Goal: Task Accomplishment & Management: Manage account settings

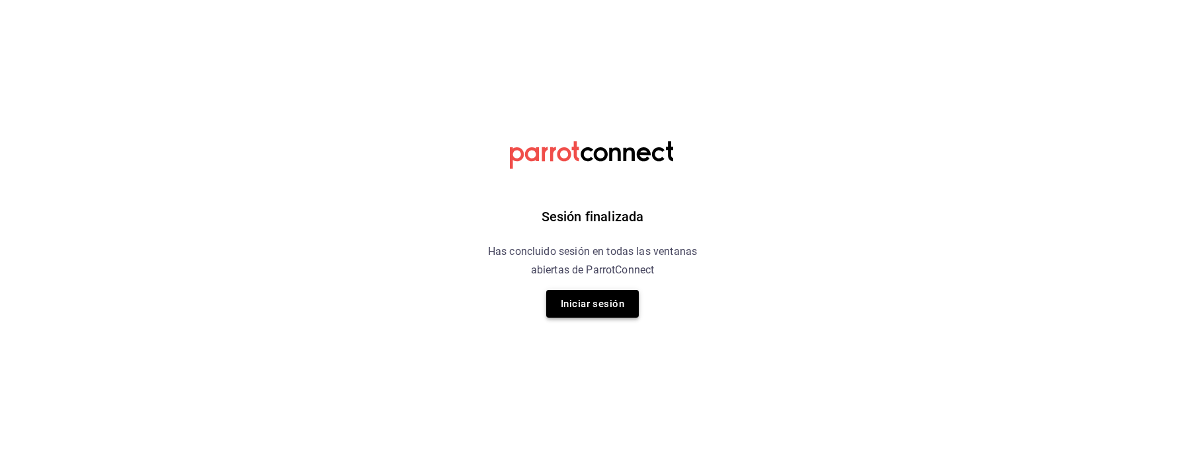
click at [596, 301] on button "Iniciar sesión" at bounding box center [592, 304] width 93 height 28
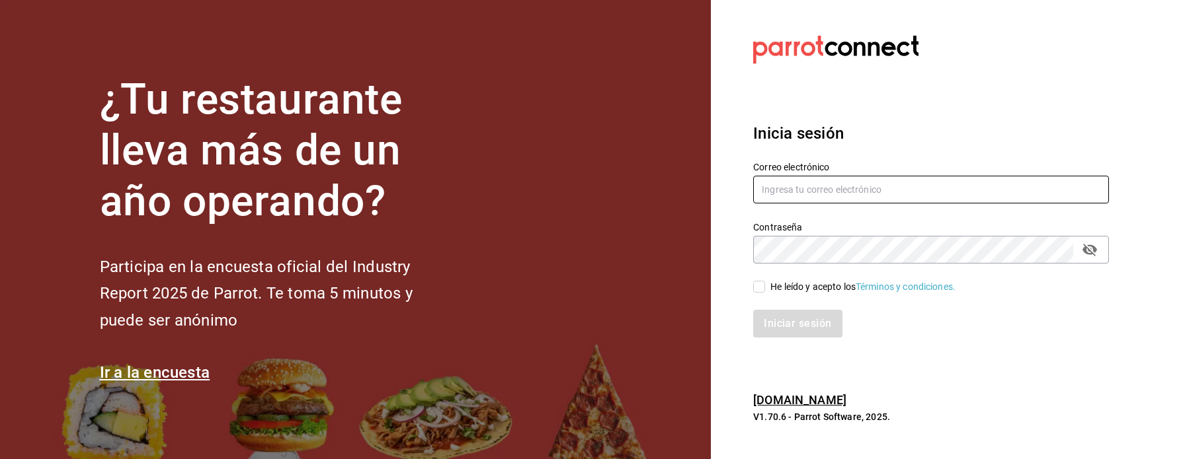
type input "abruno@grupoglob.com"
click at [762, 295] on div "Iniciar sesión" at bounding box center [923, 316] width 372 height 44
click at [764, 290] on input "He leído y acepto los Términos y condiciones." at bounding box center [759, 287] width 12 height 12
checkbox input "true"
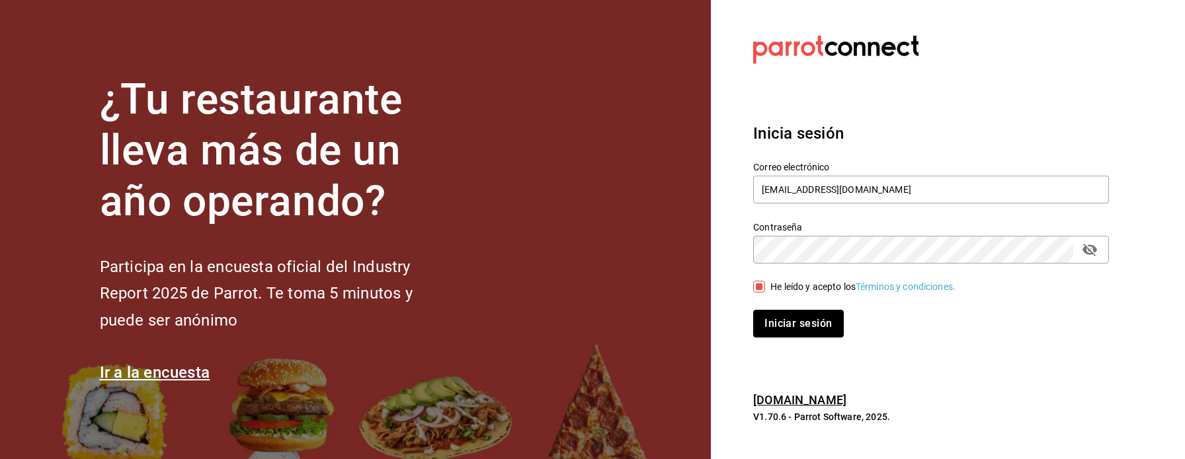
drag, startPoint x: 790, startPoint y: 322, endPoint x: 822, endPoint y: 323, distance: 31.7
click at [790, 323] on button "Iniciar sesión" at bounding box center [798, 324] width 90 height 28
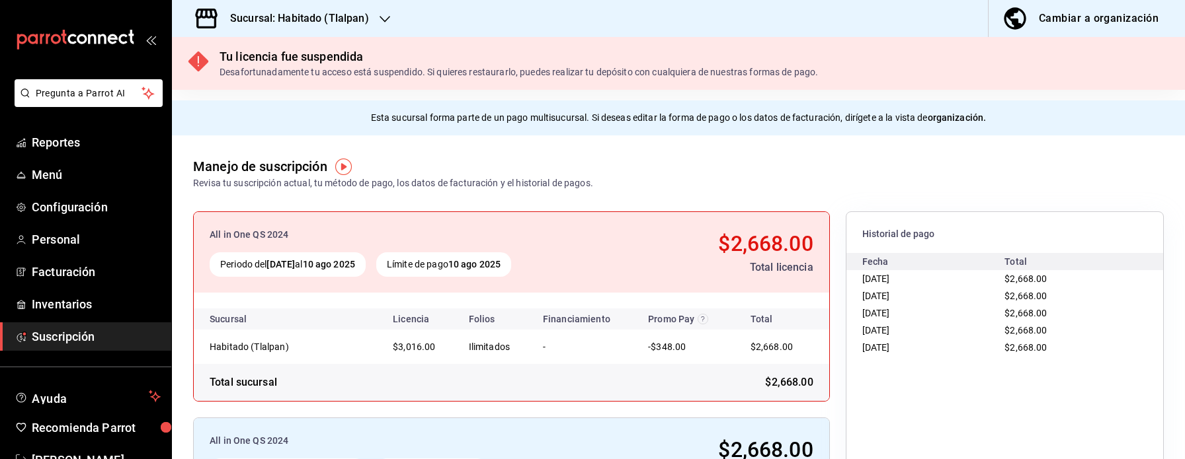
click at [345, 19] on h3 "Sucursal: Habitado (Tlalpan)" at bounding box center [293, 19] width 149 height 16
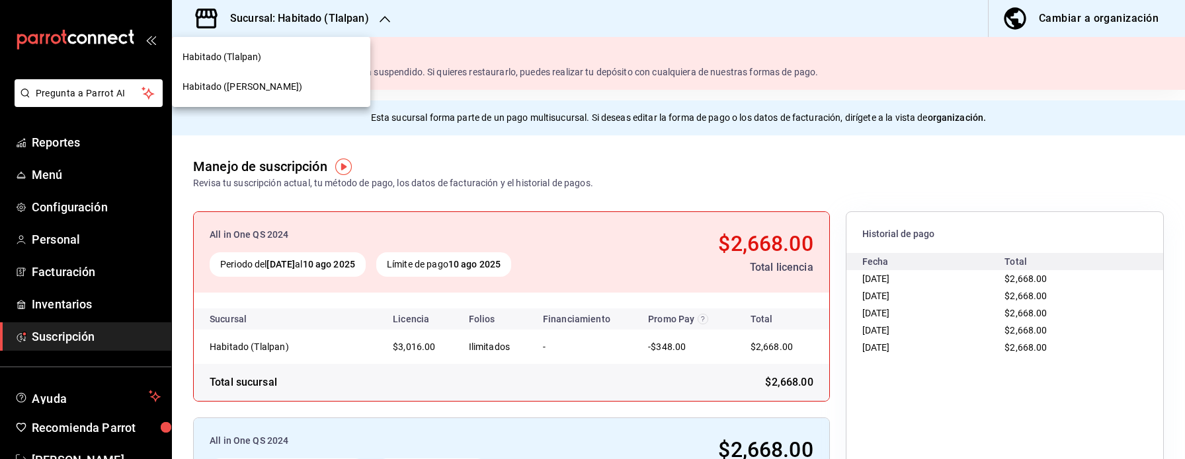
click at [260, 86] on span "Habitado ([PERSON_NAME])" at bounding box center [242, 87] width 120 height 14
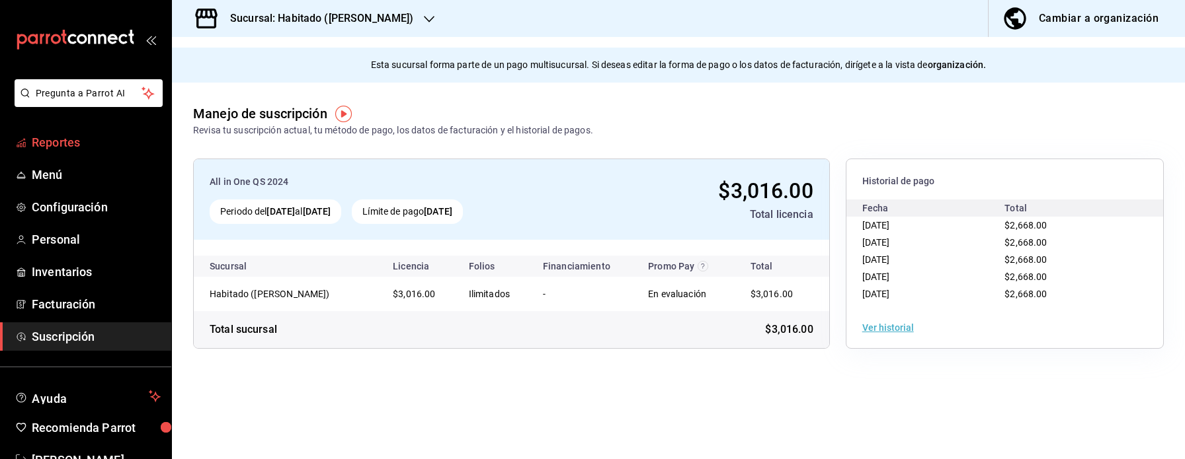
click at [61, 134] on span "Reportes" at bounding box center [96, 143] width 129 height 18
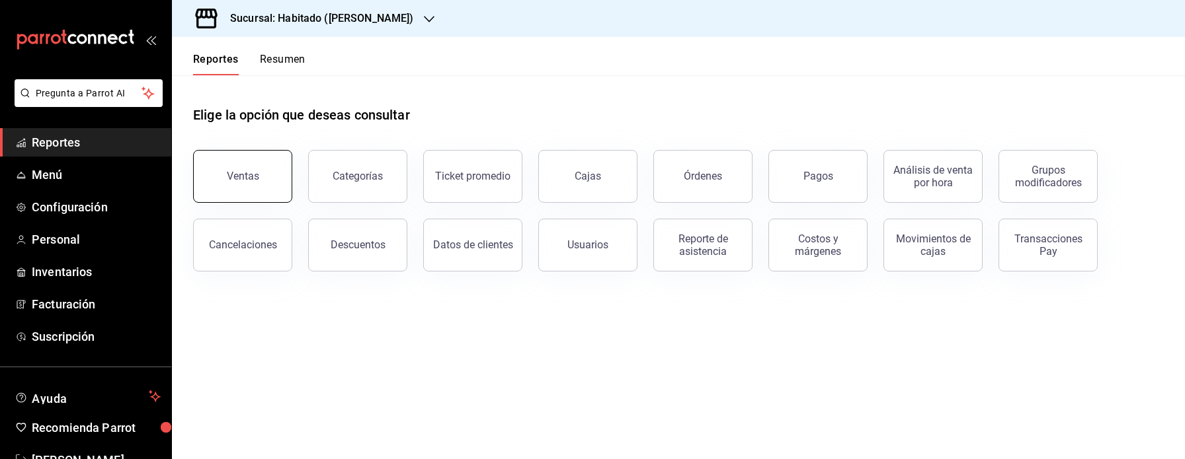
click at [280, 164] on button "Ventas" at bounding box center [242, 176] width 99 height 53
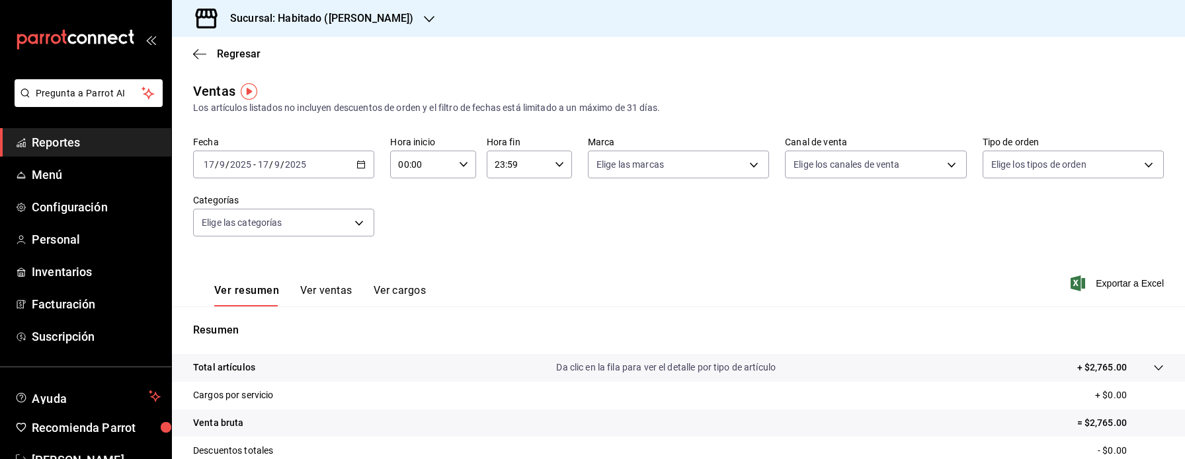
click at [362, 165] on icon "button" at bounding box center [360, 164] width 9 height 9
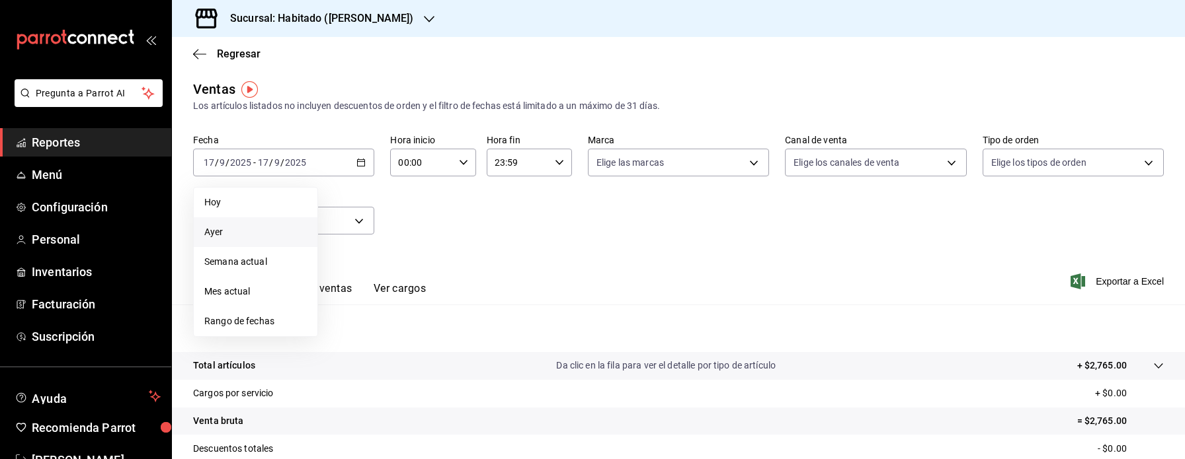
click at [241, 231] on span "Ayer" at bounding box center [255, 232] width 102 height 14
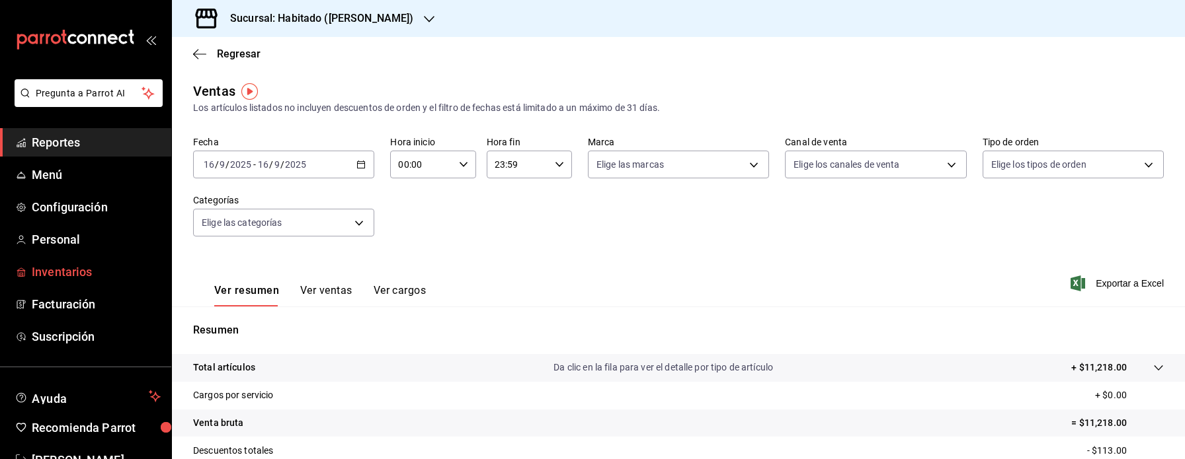
click at [73, 274] on span "Inventarios" at bounding box center [96, 272] width 129 height 18
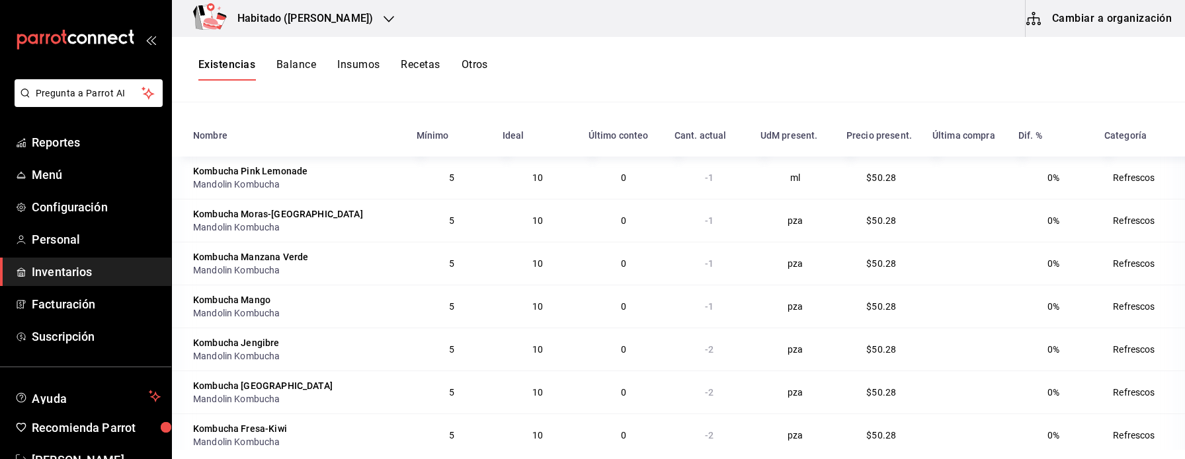
click at [284, 61] on button "Balance" at bounding box center [296, 69] width 40 height 22
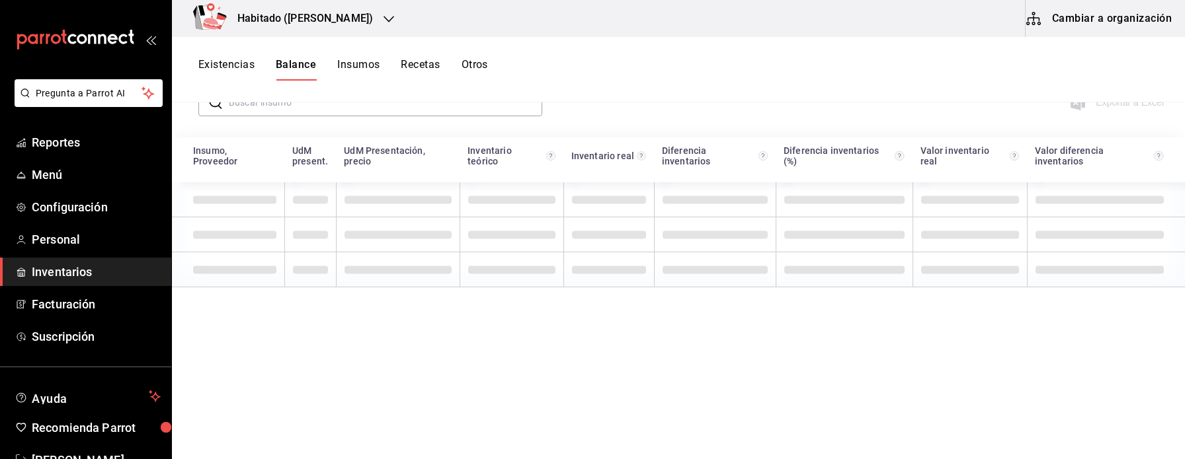
click at [370, 61] on button "Insumos" at bounding box center [358, 69] width 42 height 22
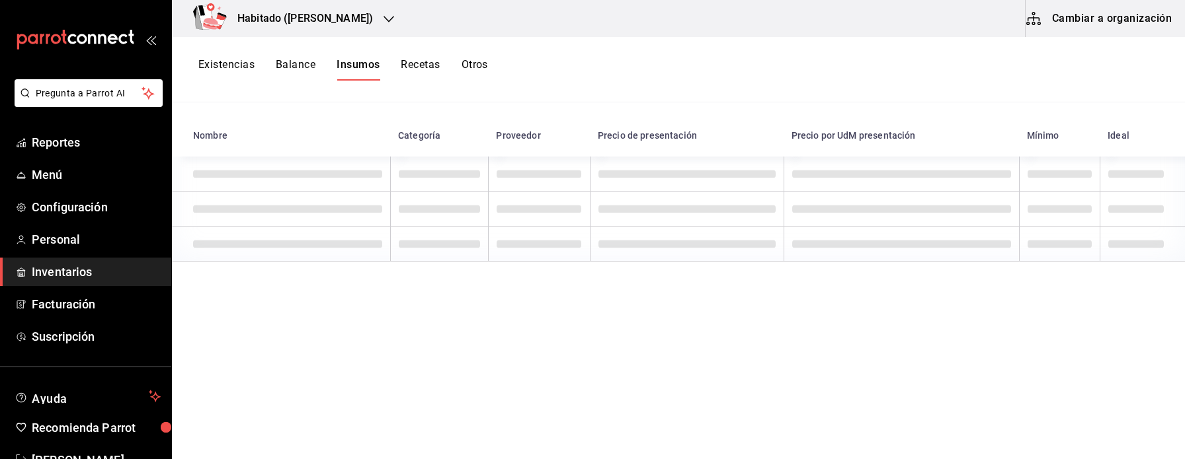
click at [416, 62] on button "Recetas" at bounding box center [420, 69] width 39 height 22
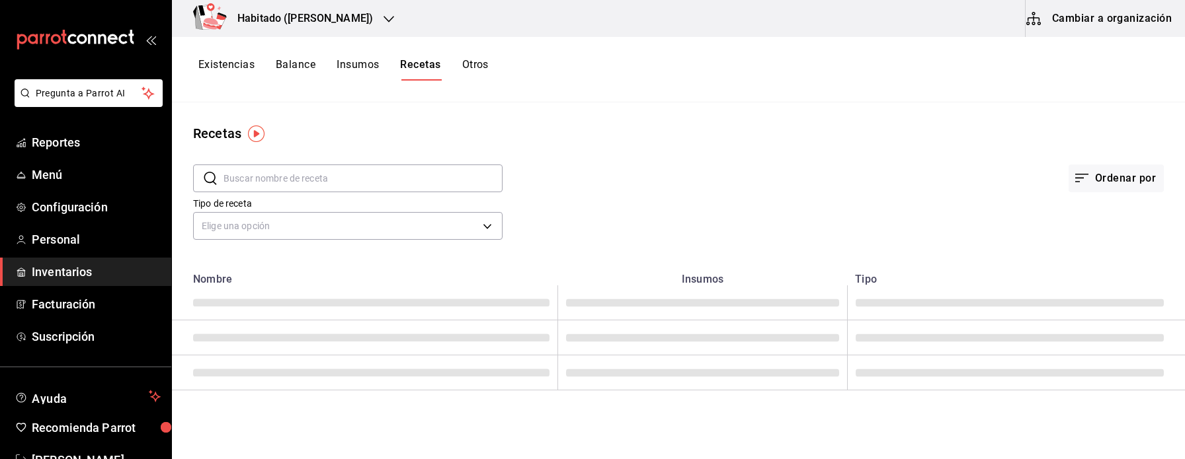
click at [237, 63] on button "Existencias" at bounding box center [226, 69] width 56 height 22
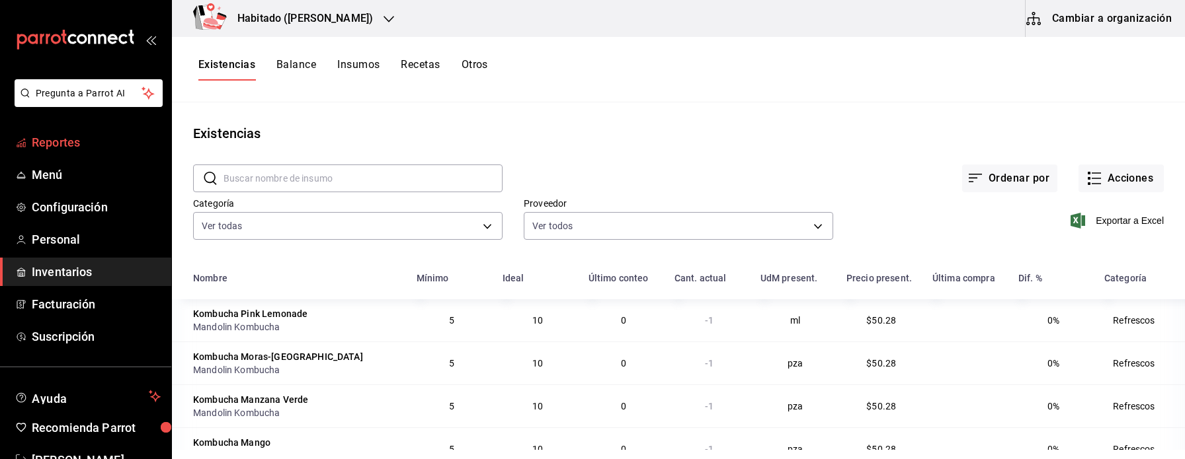
click at [108, 144] on span "Reportes" at bounding box center [96, 143] width 129 height 18
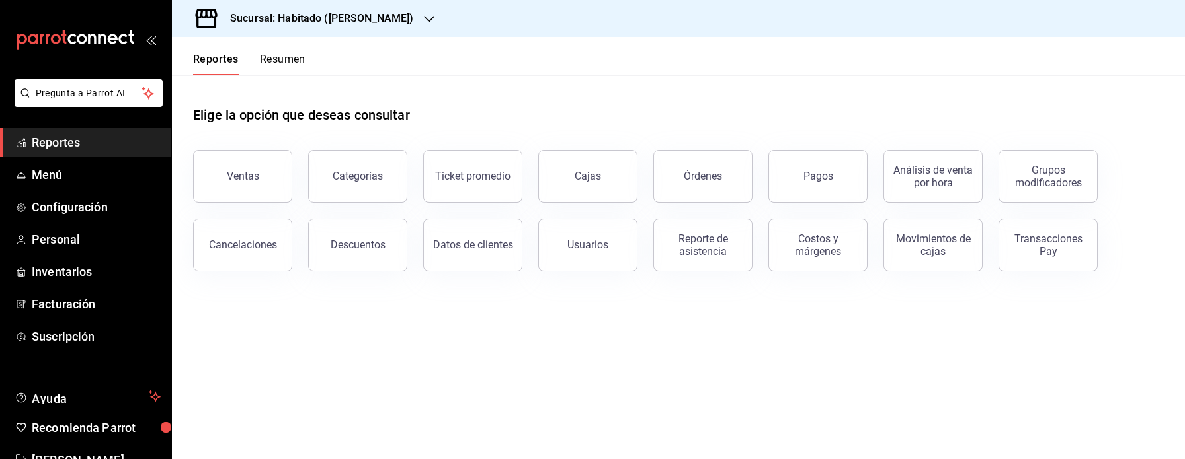
click at [849, 242] on div "Costos y márgenes" at bounding box center [818, 245] width 82 height 25
